Goal: Answer question/provide support

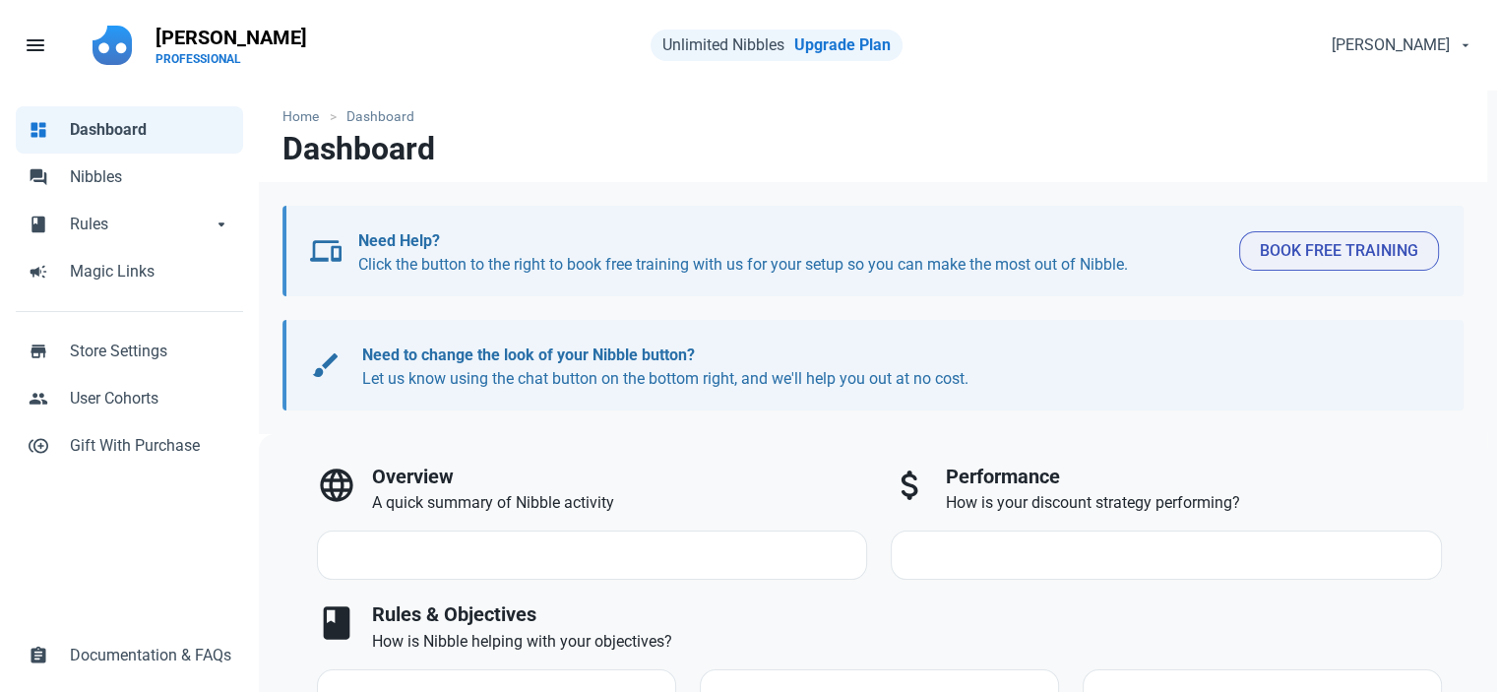
select select "7d"
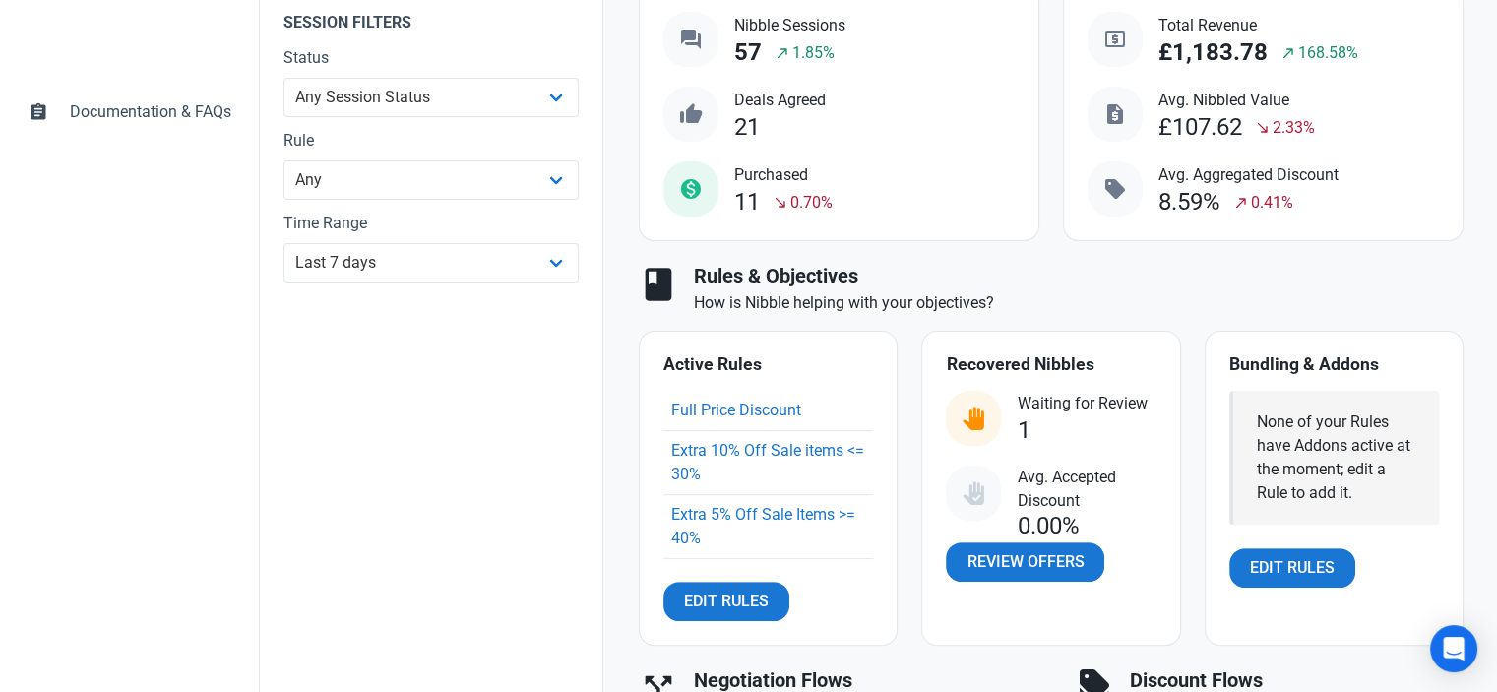
scroll to position [591, 0]
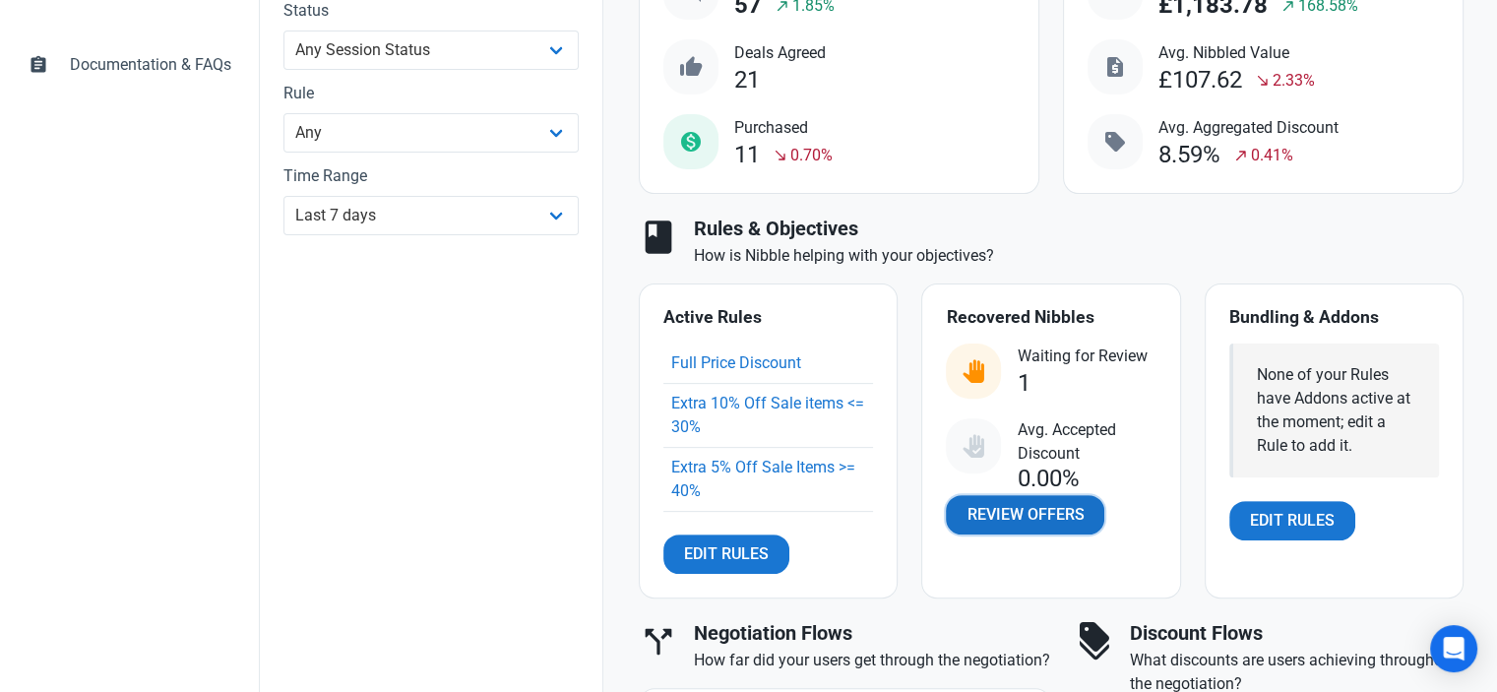
click at [986, 505] on span "Review Offers" at bounding box center [1025, 515] width 117 height 24
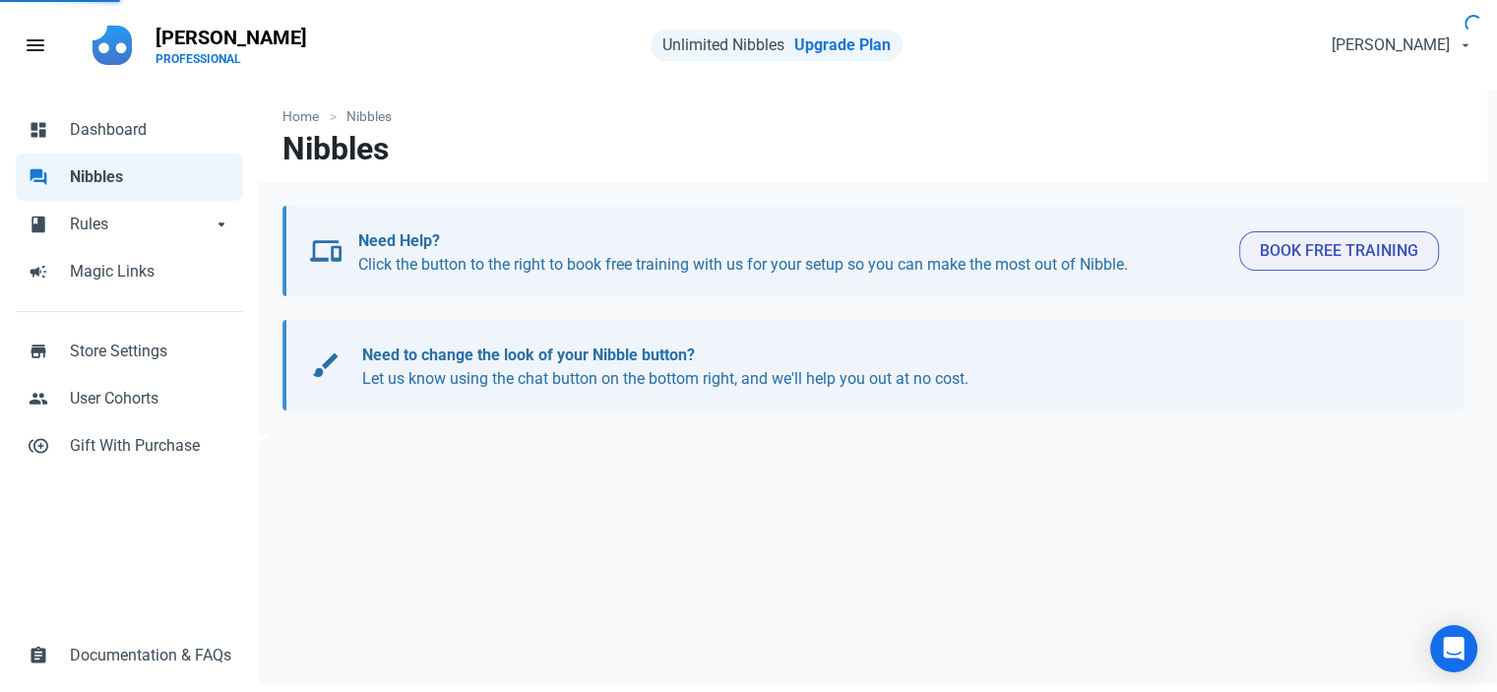
select select "user_offer_available"
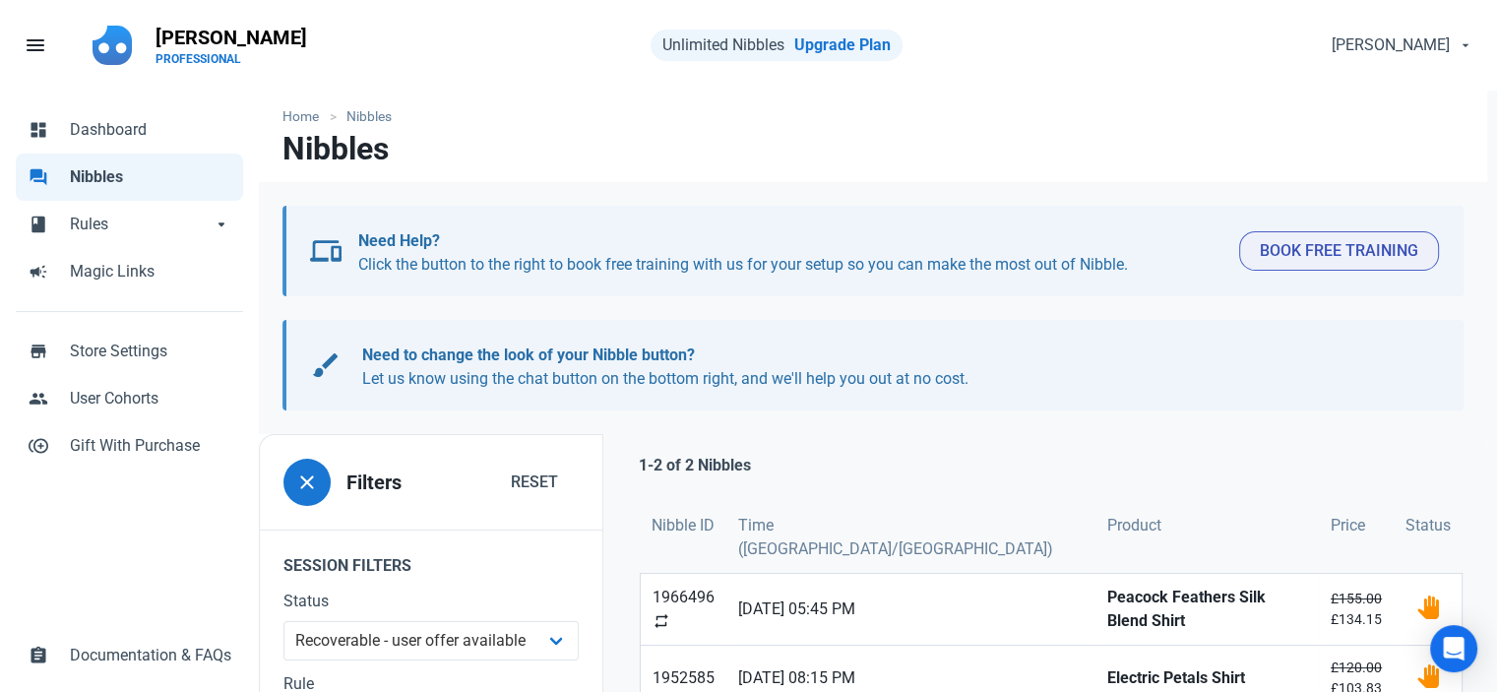
scroll to position [98, 0]
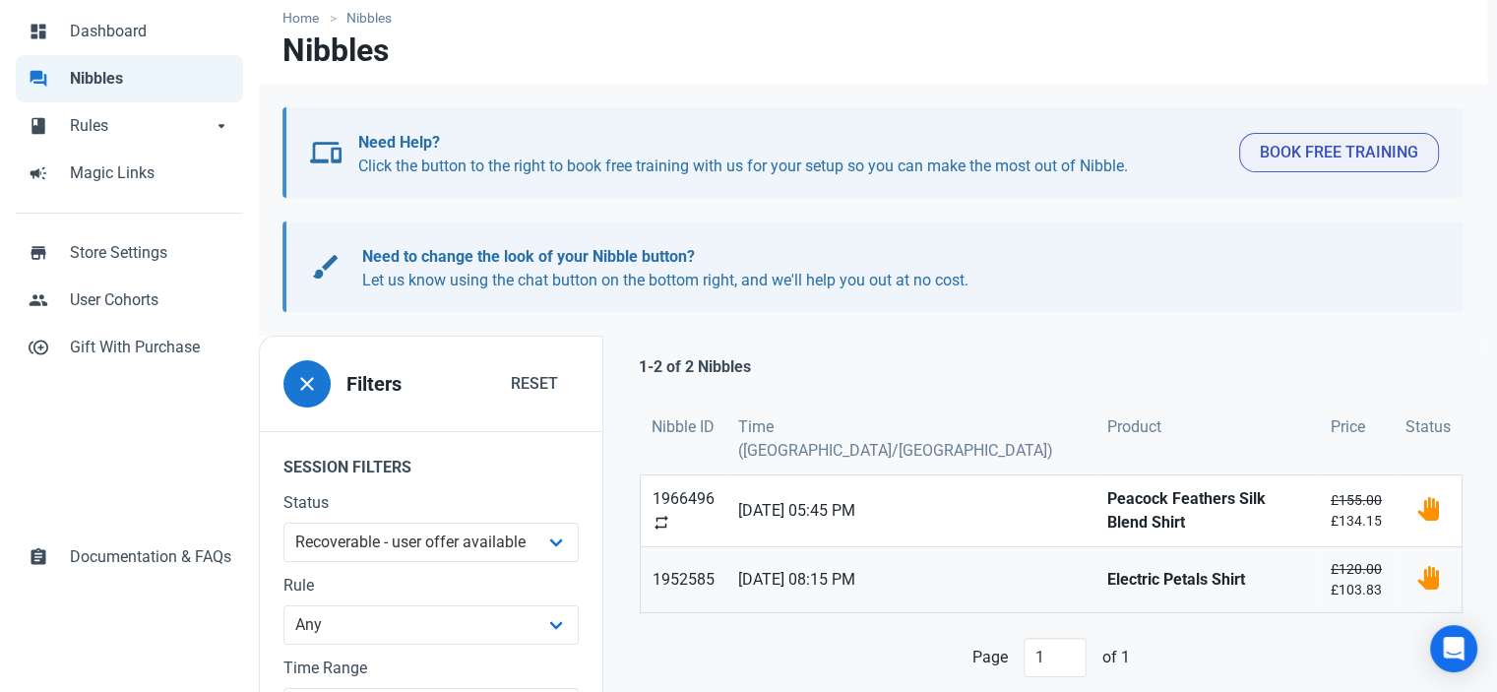
click at [673, 558] on link "1952585" at bounding box center [684, 579] width 86 height 65
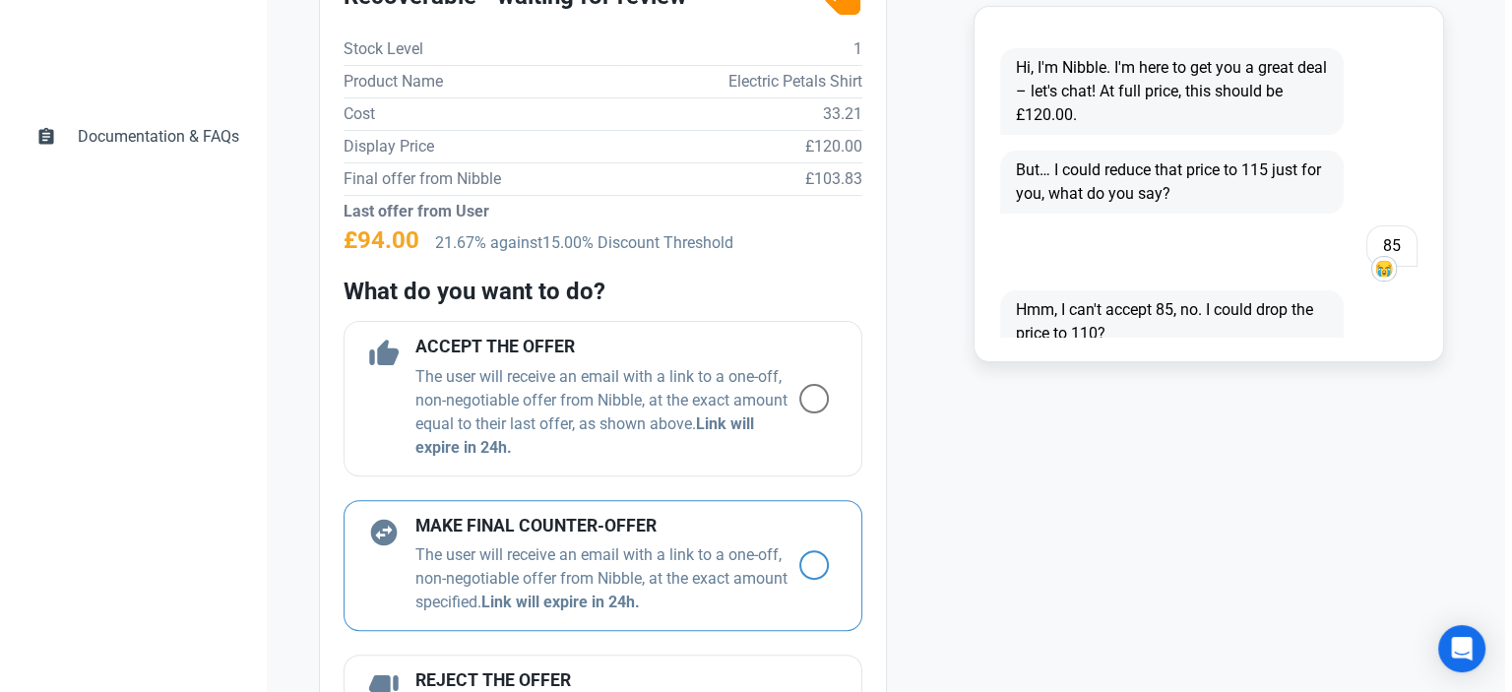
scroll to position [689, 0]
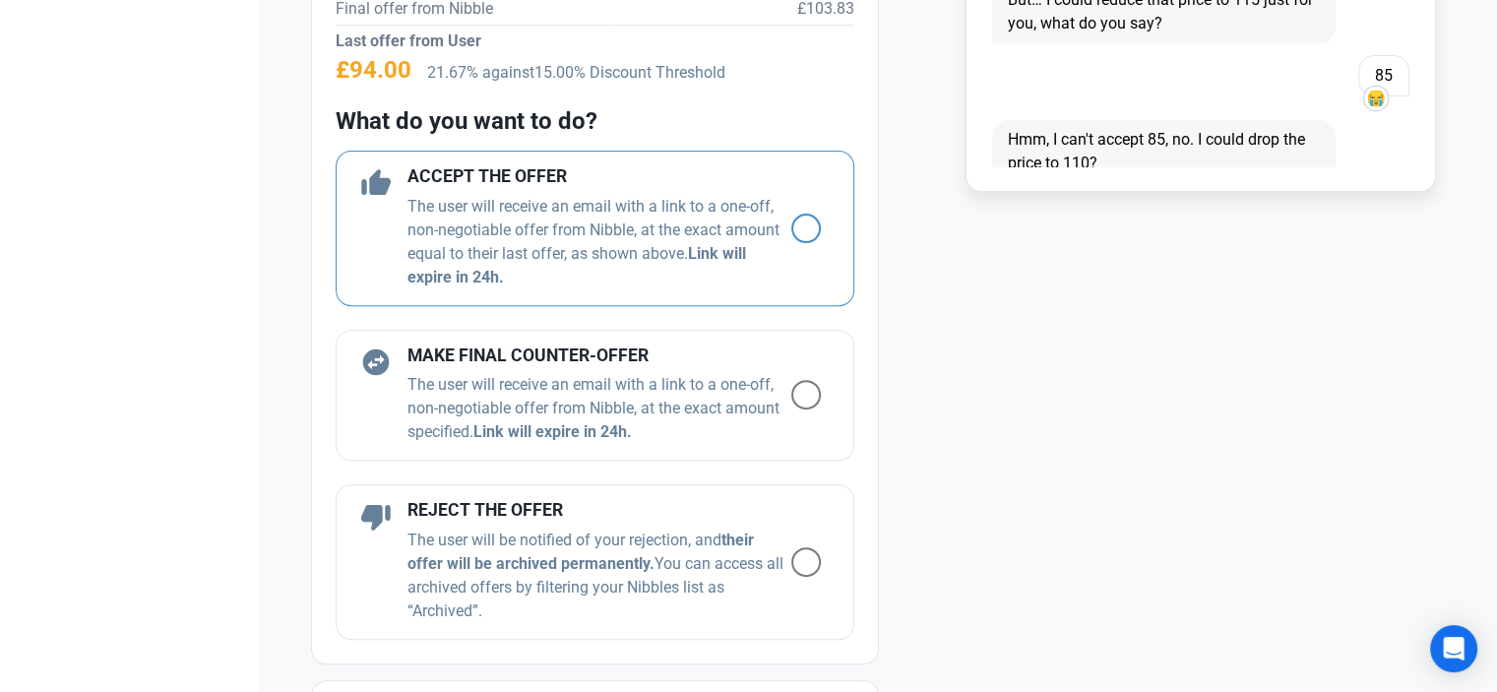
click at [791, 219] on span at bounding box center [806, 229] width 30 height 30
click at [791, 221] on input "radio" at bounding box center [797, 227] width 13 height 13
radio input "true"
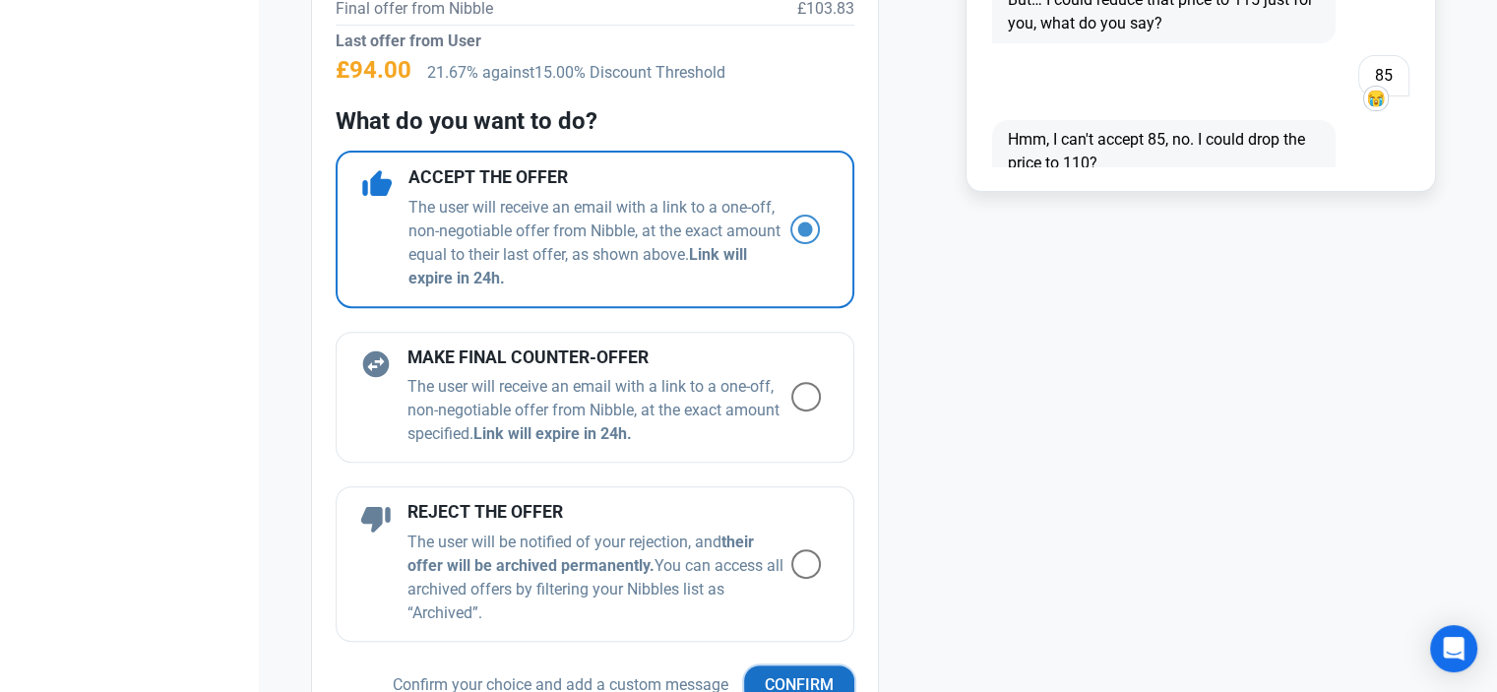
click at [774, 676] on span "Confirm" at bounding box center [799, 685] width 69 height 24
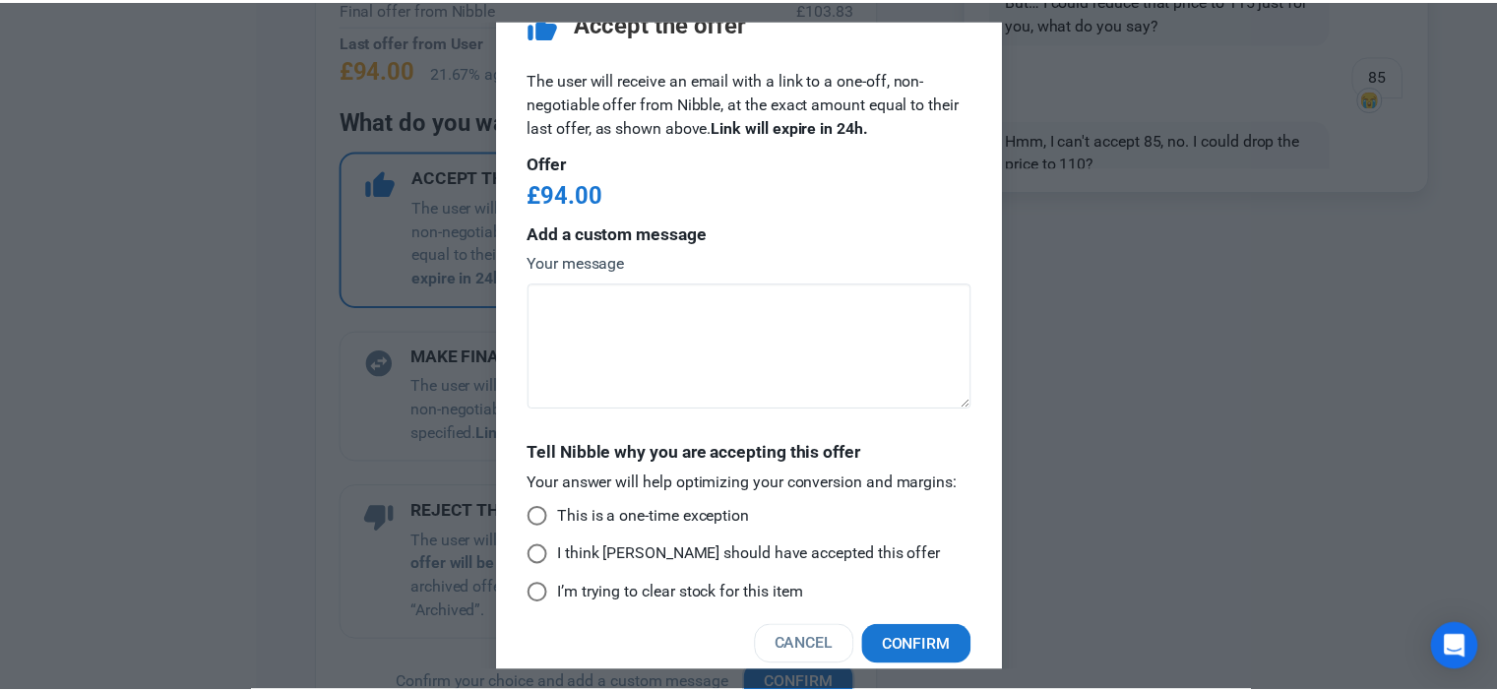
scroll to position [64, 0]
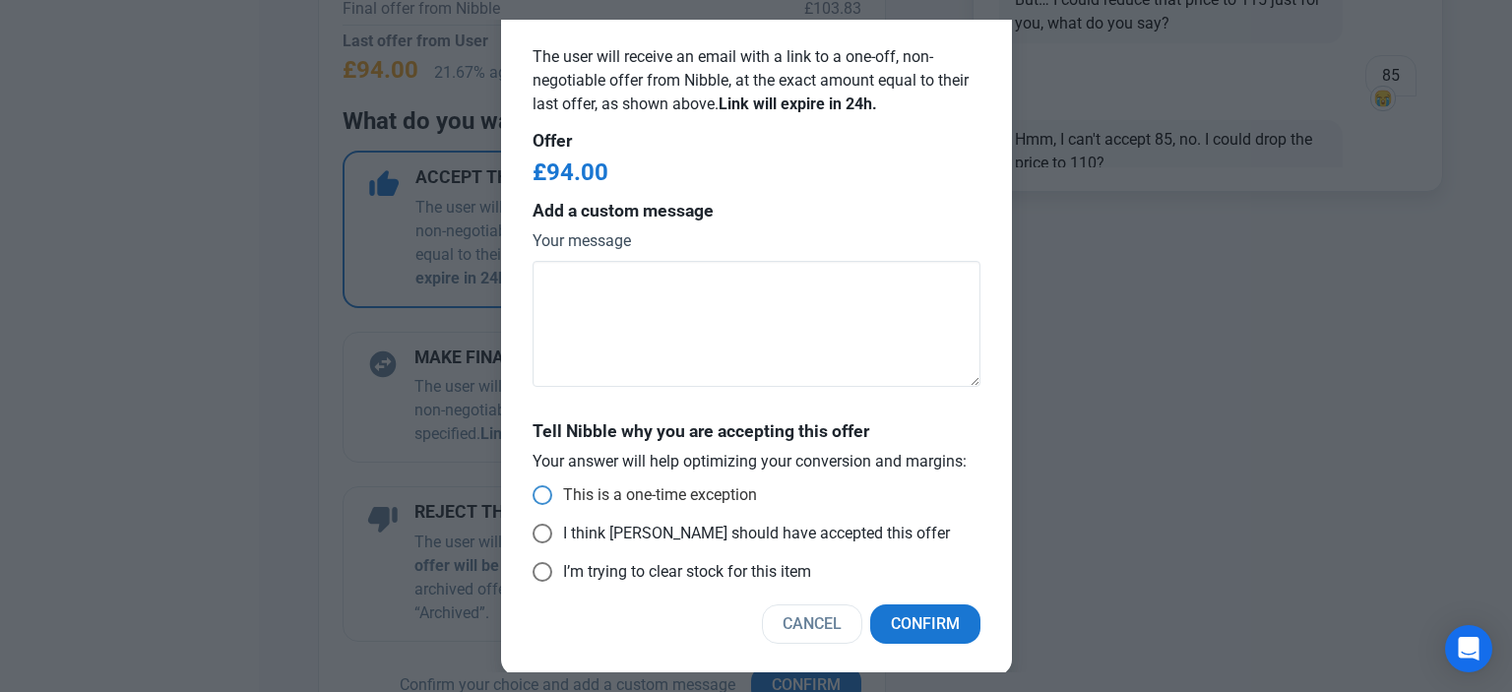
click at [535, 493] on span at bounding box center [543, 495] width 20 height 20
click at [535, 493] on input "This is a one-time exception" at bounding box center [539, 495] width 13 height 13
radio input "true"
click at [908, 626] on span "Confirm" at bounding box center [925, 624] width 69 height 24
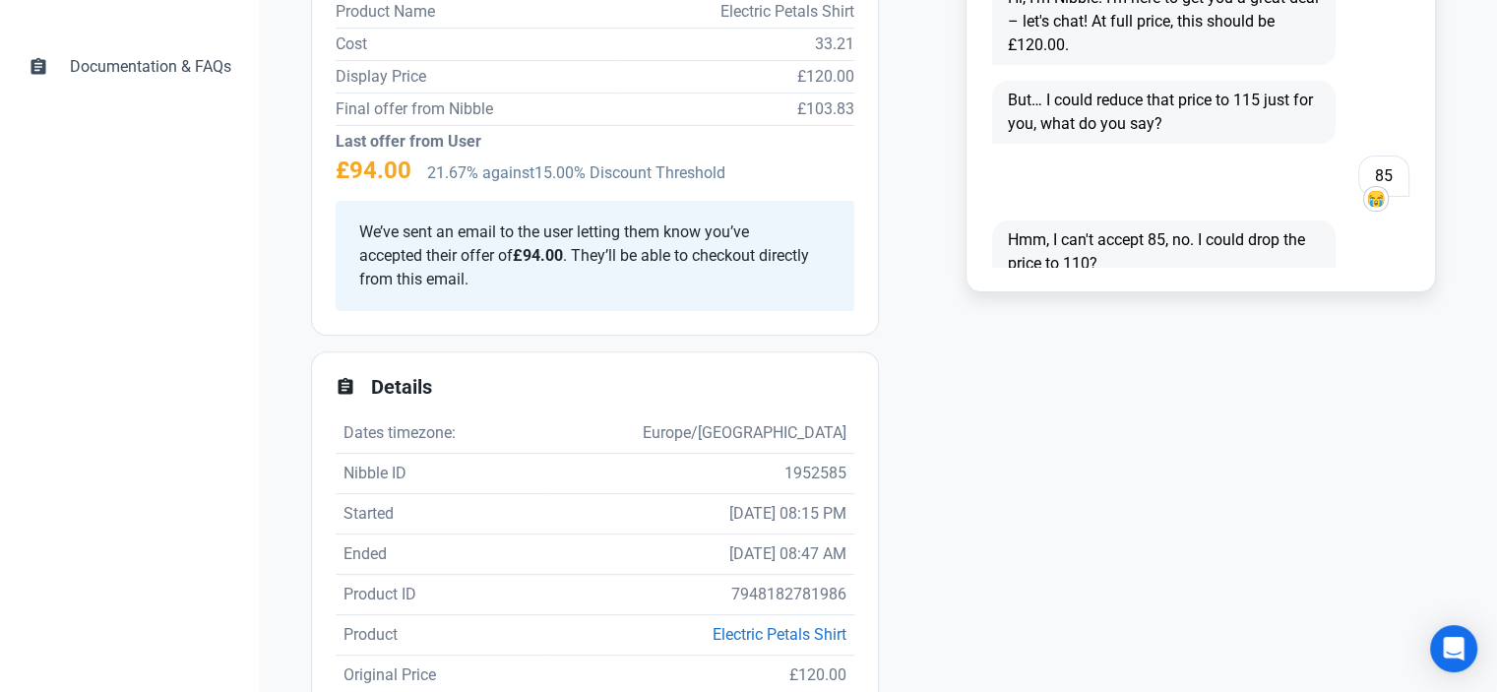
scroll to position [518, 0]
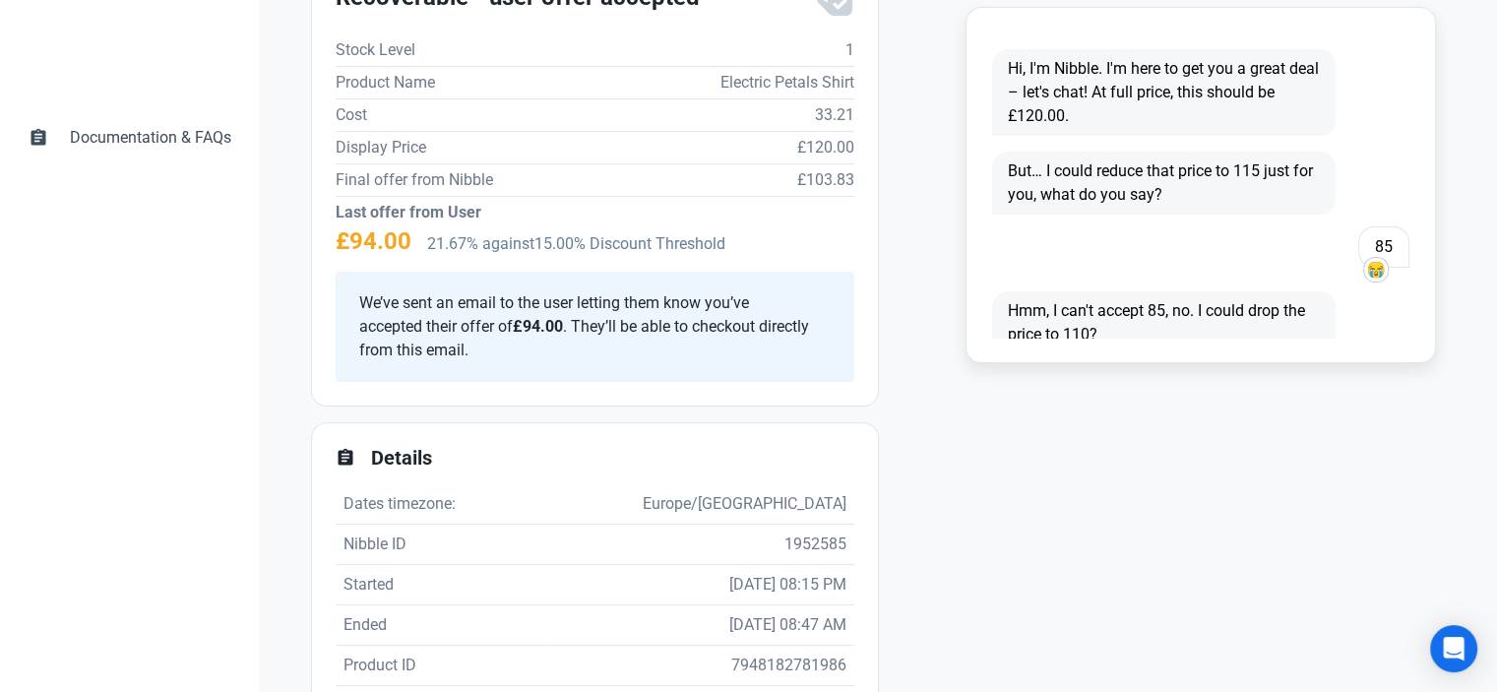
select select "user_offer_available"
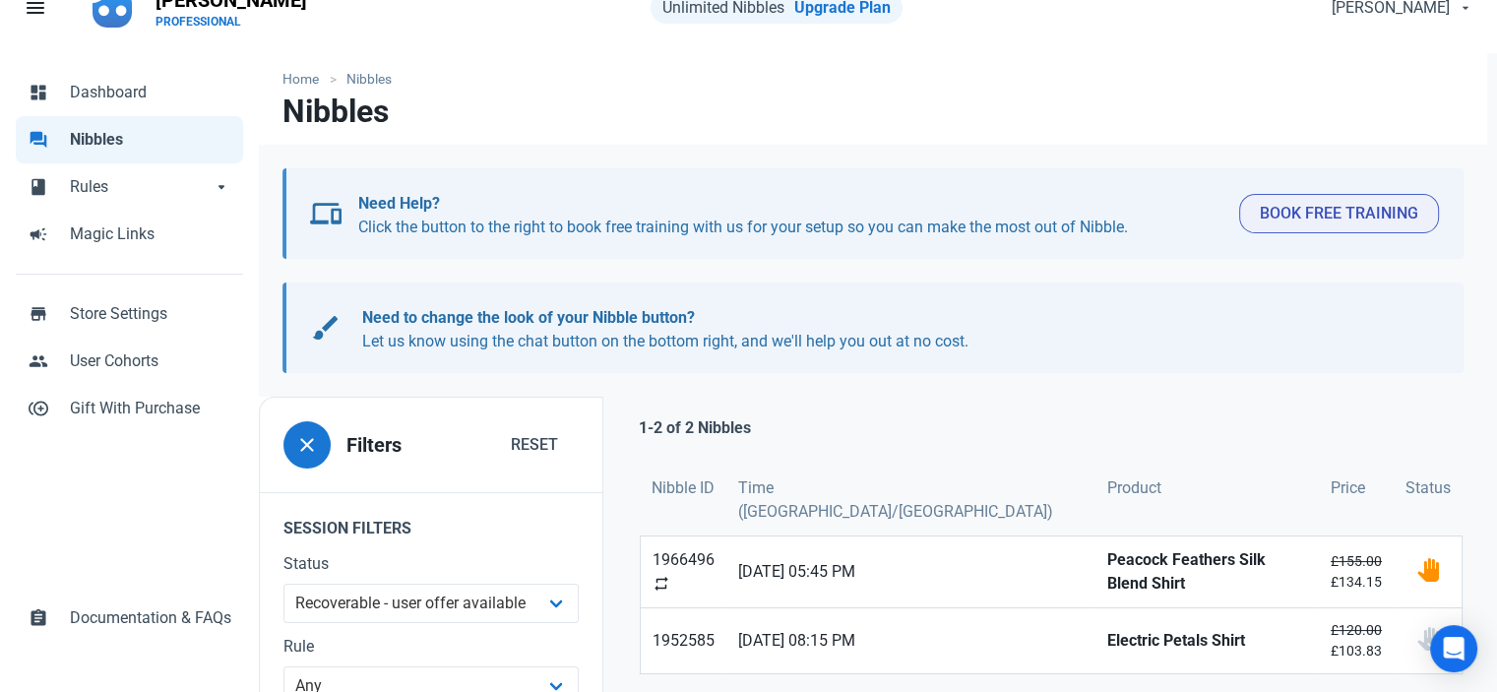
scroll to position [98, 0]
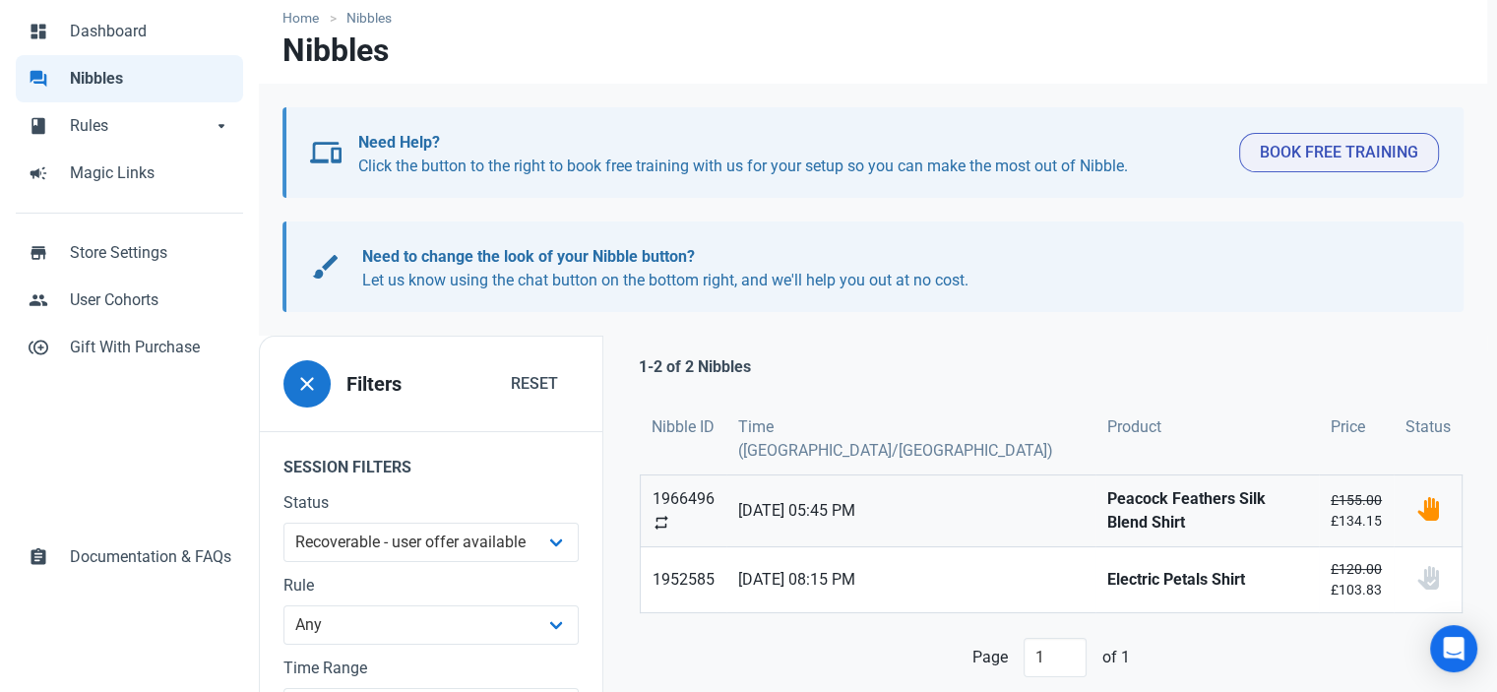
click at [805, 499] on span "[DATE] 05:45 PM" at bounding box center [911, 511] width 346 height 24
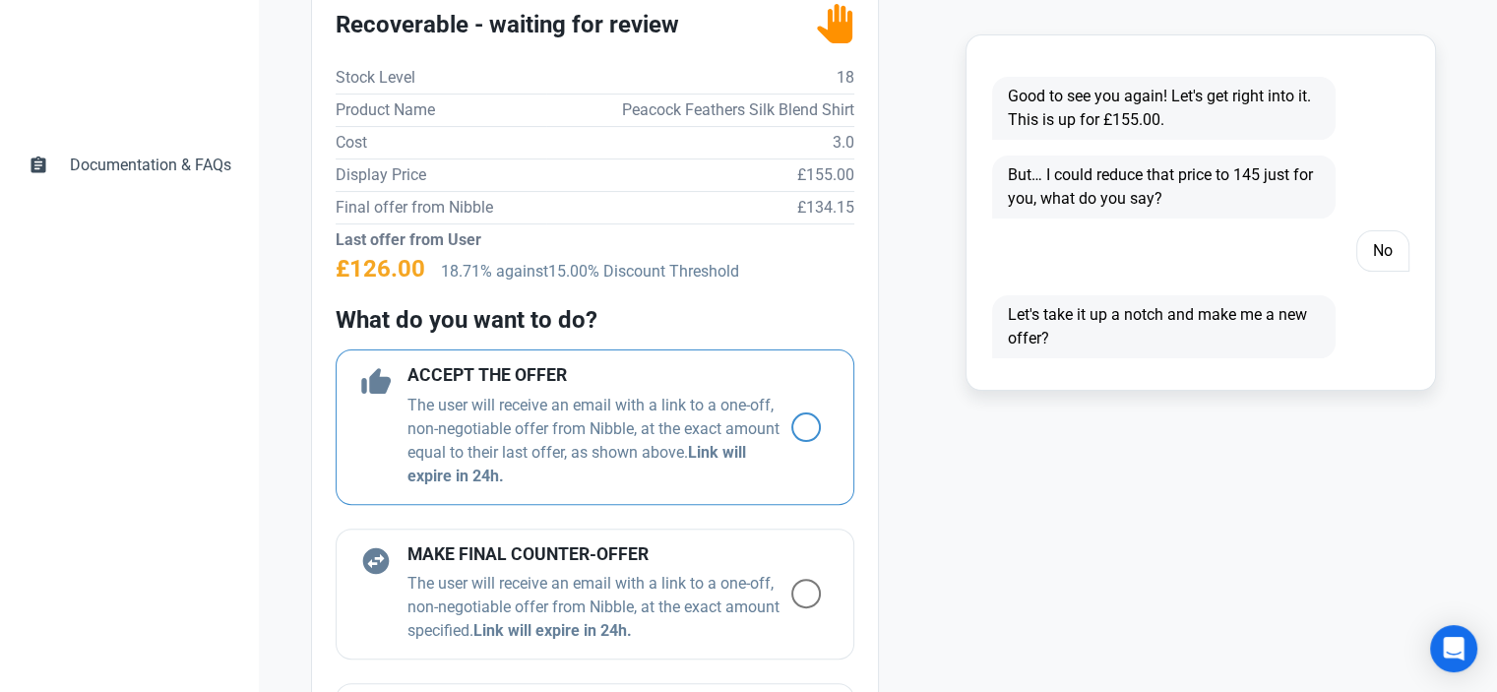
scroll to position [591, 0]
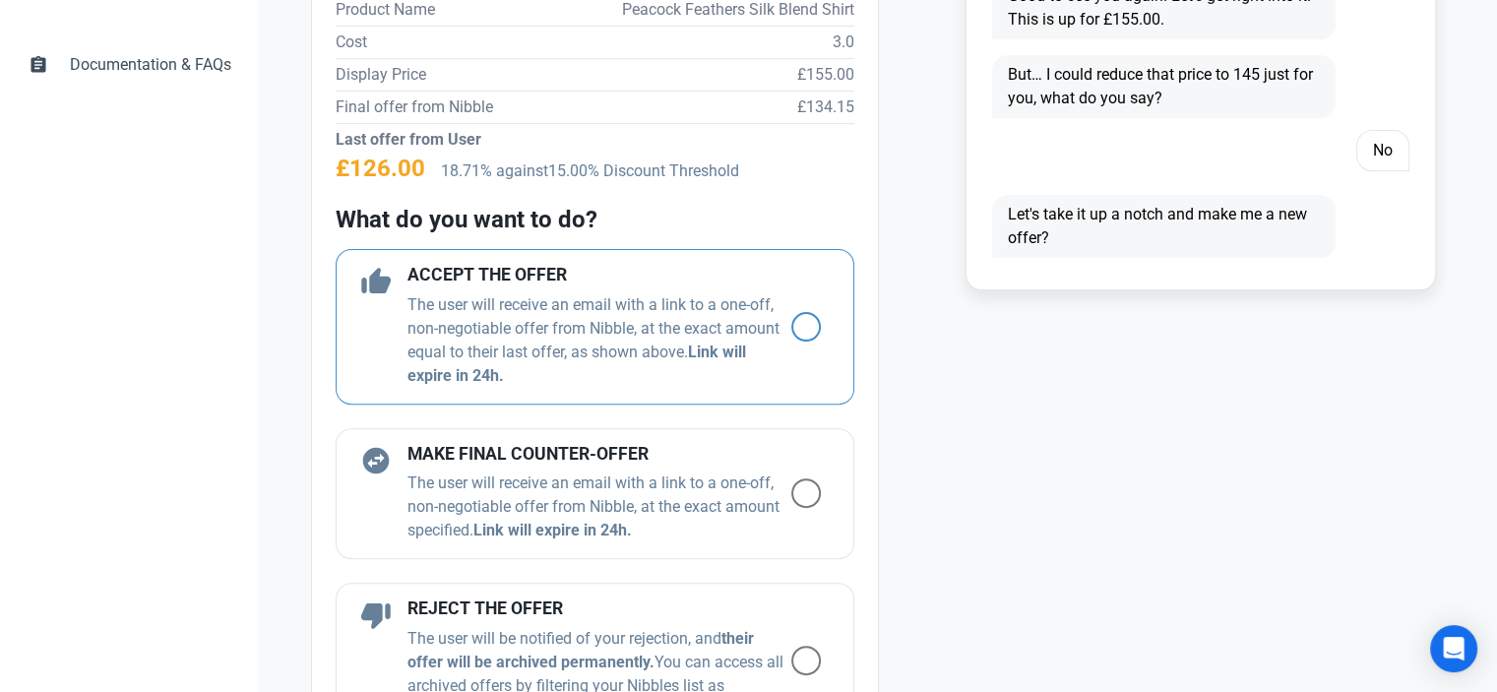
click at [798, 322] on span at bounding box center [806, 327] width 30 height 30
click at [798, 322] on input "radio" at bounding box center [797, 326] width 13 height 13
radio input "true"
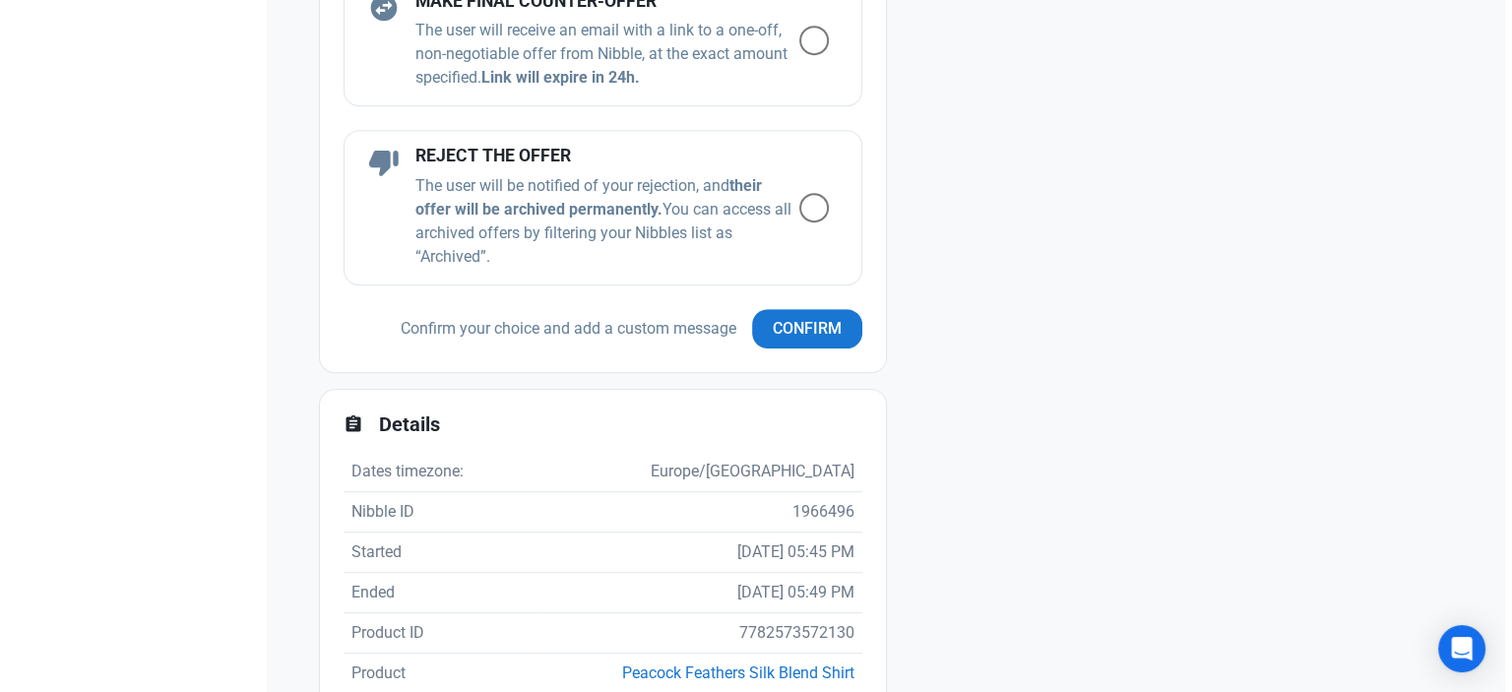
scroll to position [1083, 0]
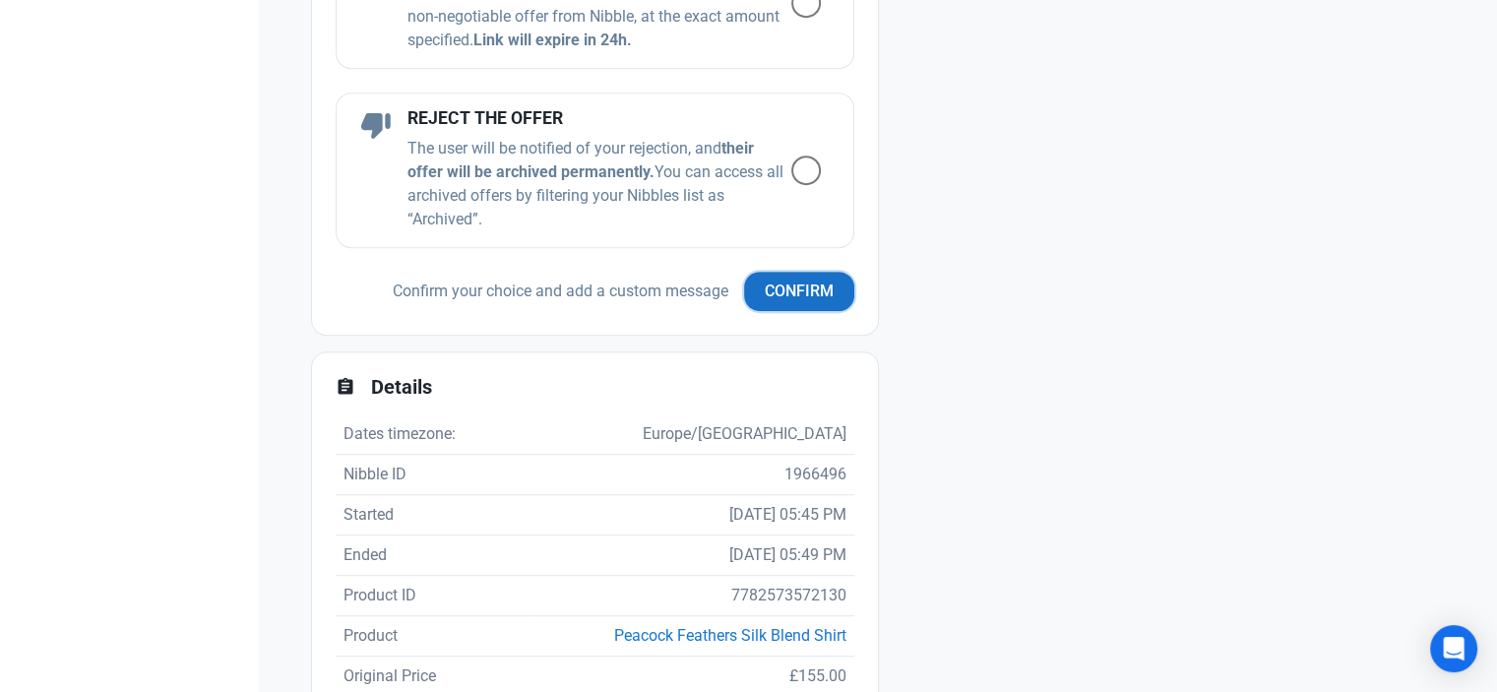
click at [801, 287] on span "Confirm" at bounding box center [799, 292] width 69 height 24
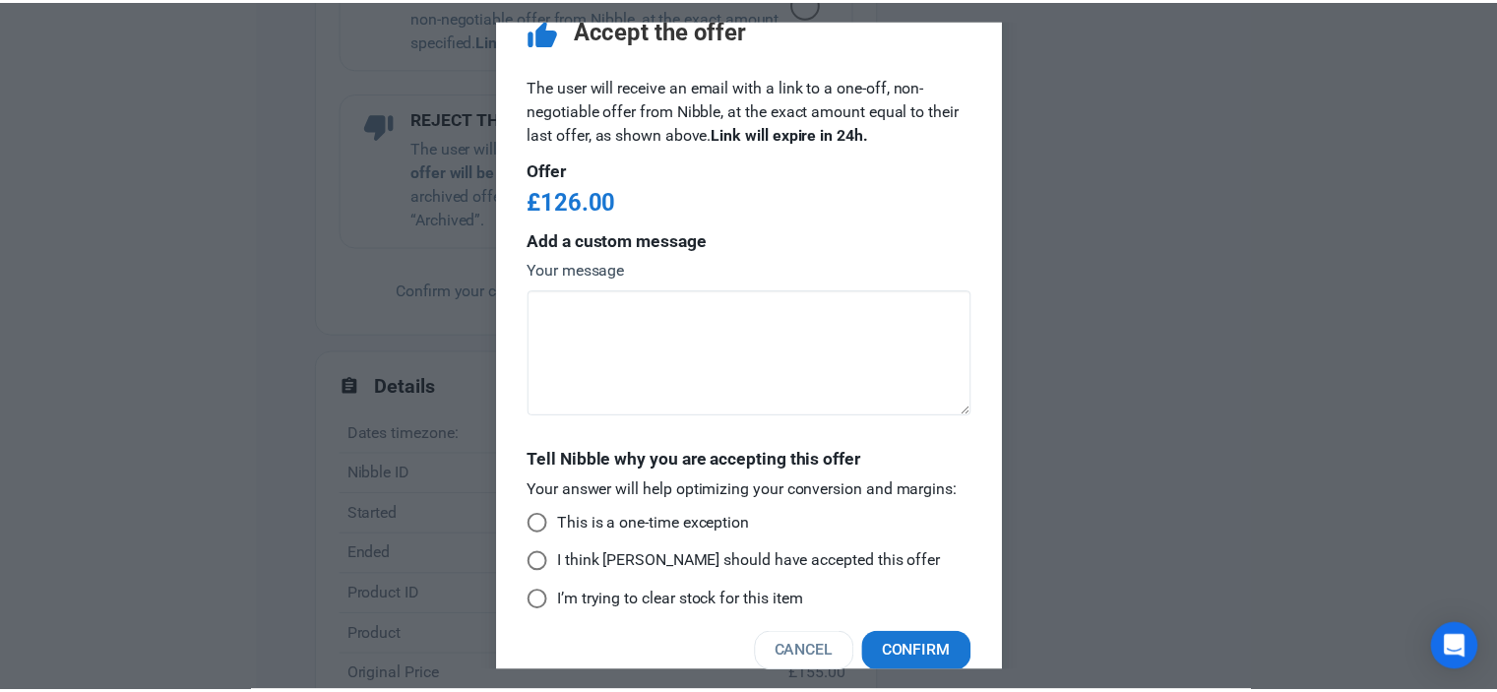
scroll to position [64, 0]
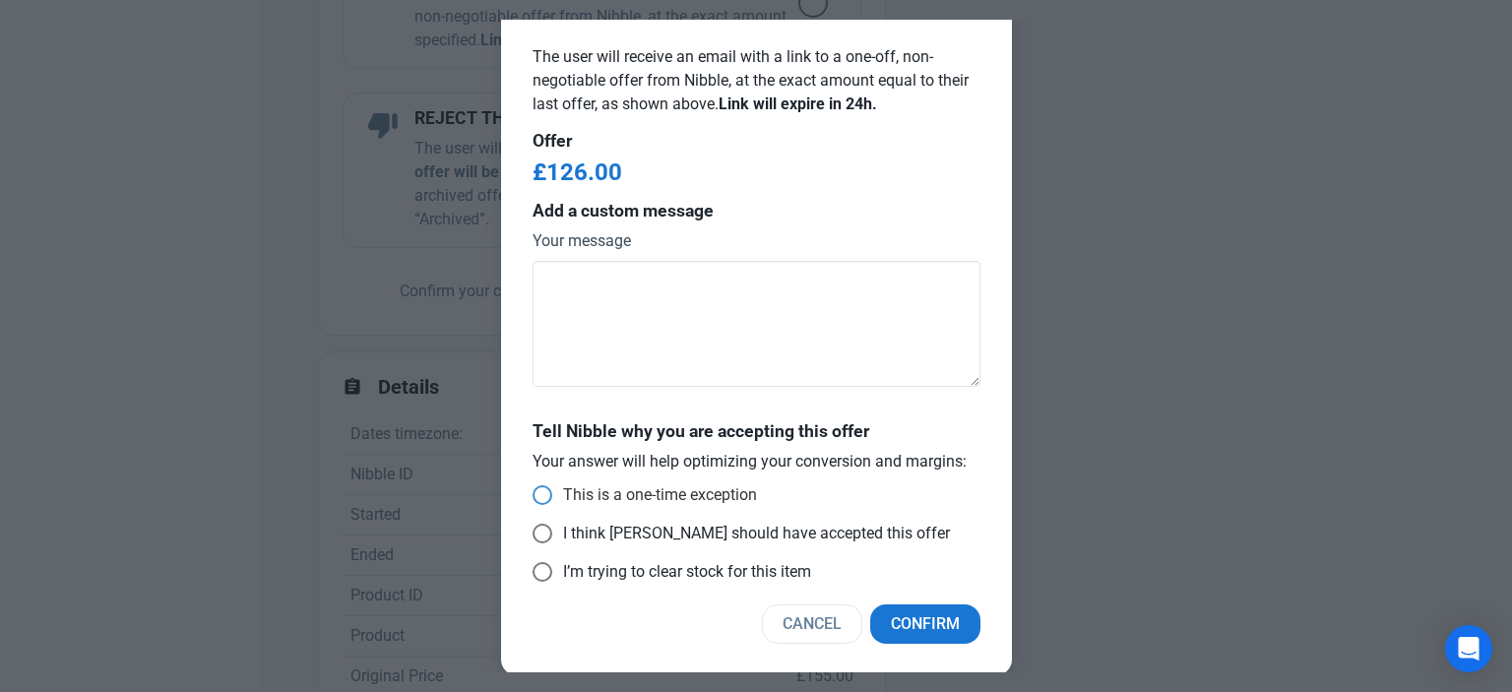
click at [536, 493] on span at bounding box center [543, 495] width 20 height 20
click at [536, 493] on input "This is a one-time exception" at bounding box center [539, 495] width 13 height 13
radio input "true"
click at [937, 627] on span "Confirm" at bounding box center [925, 624] width 69 height 24
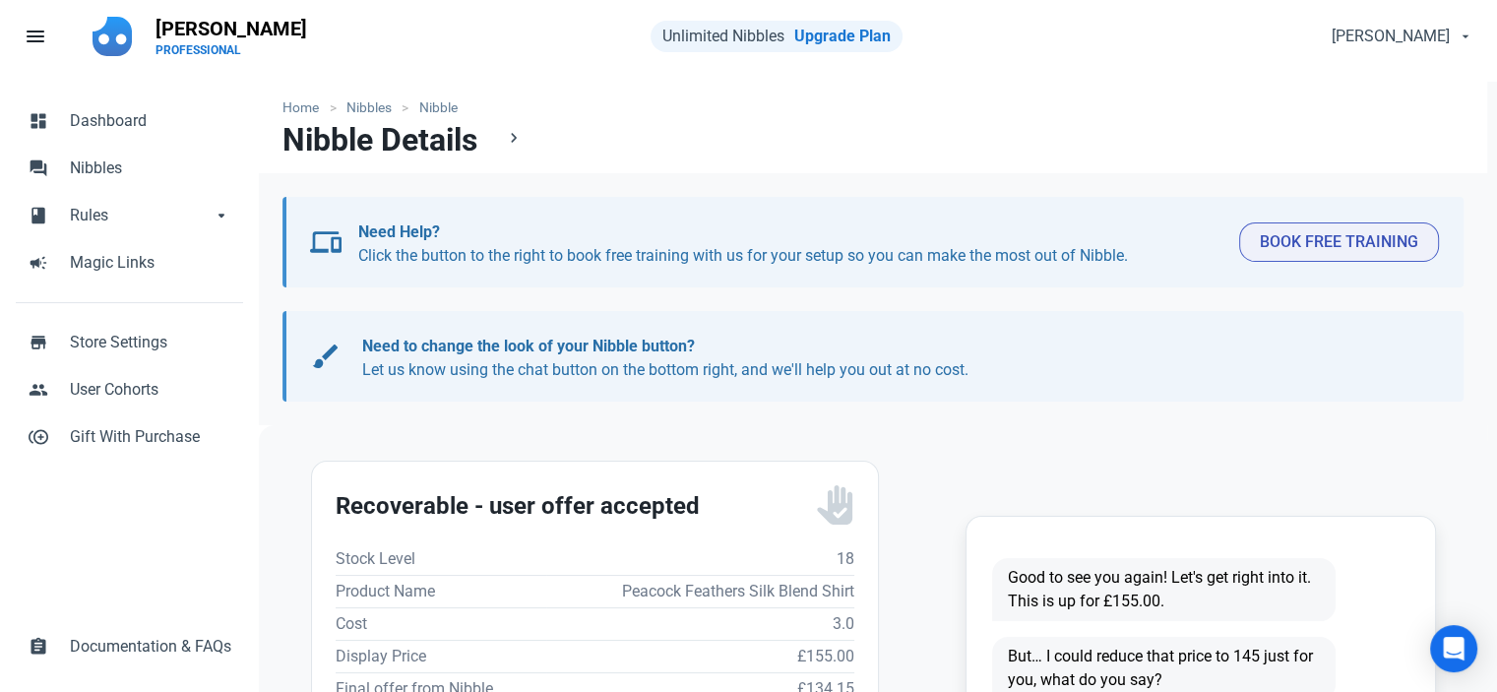
scroll to position [0, 0]
